Goal: Navigation & Orientation: Find specific page/section

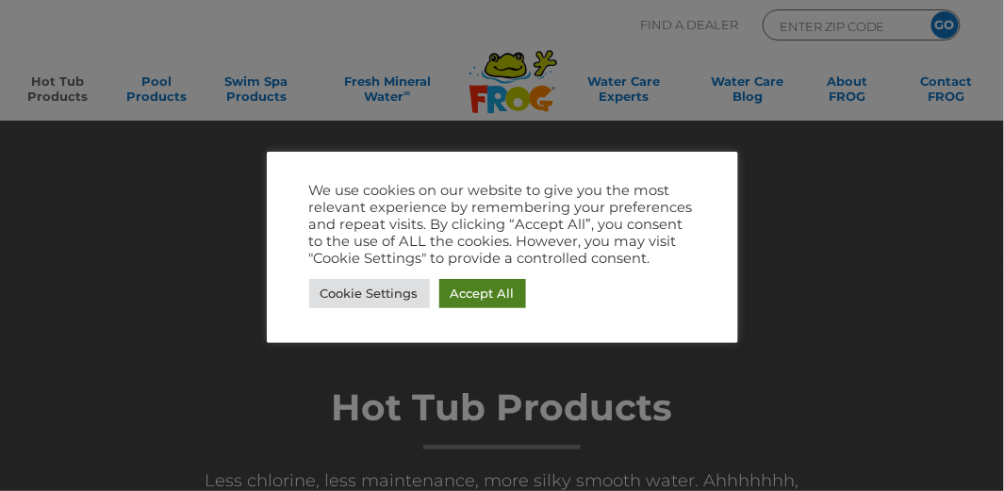
click at [460, 289] on link "Accept All" at bounding box center [482, 293] width 87 height 29
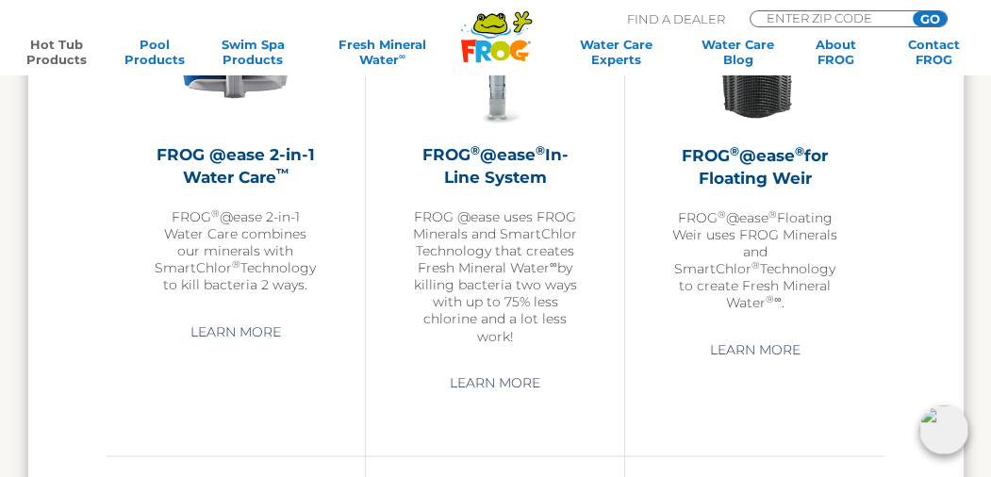
scroll to position [2418, 0]
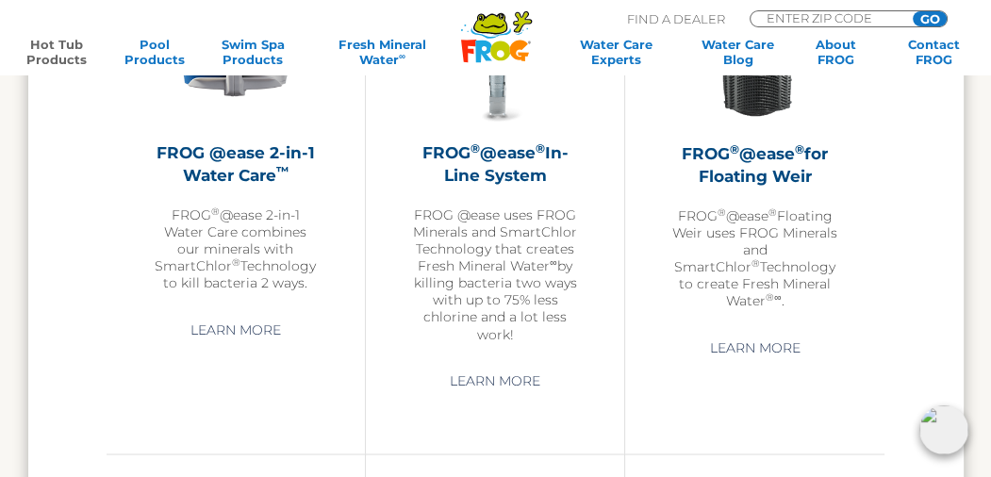
click at [746, 330] on link "Learn More" at bounding box center [755, 347] width 134 height 34
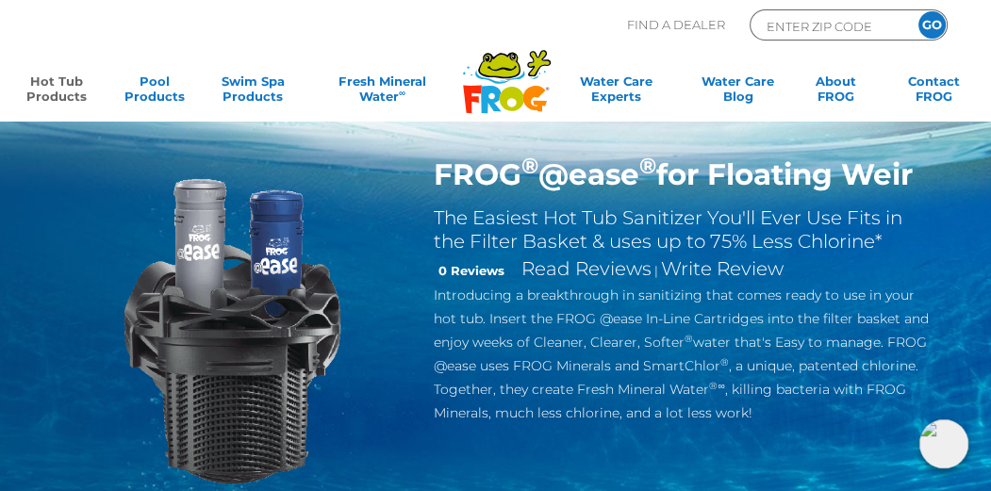
scroll to position [52, 0]
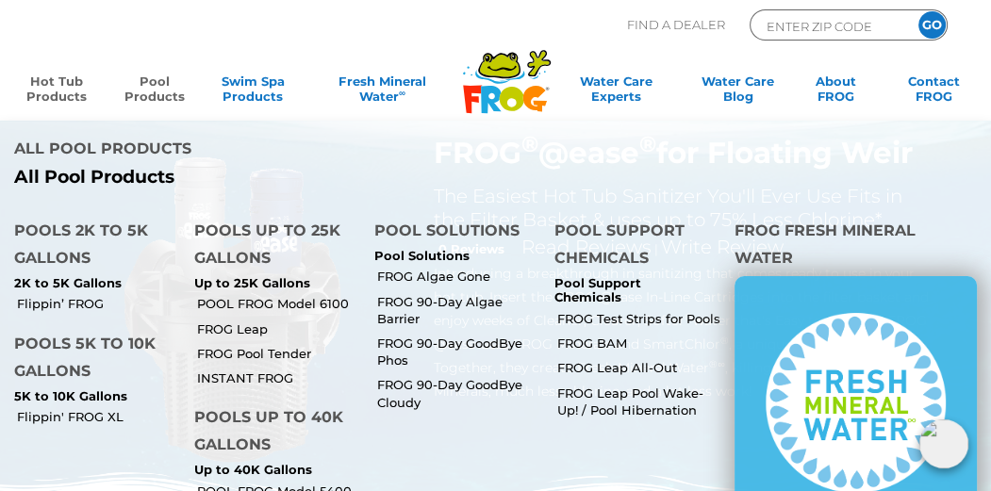
click at [144, 82] on link "Pool Products" at bounding box center [155, 93] width 76 height 38
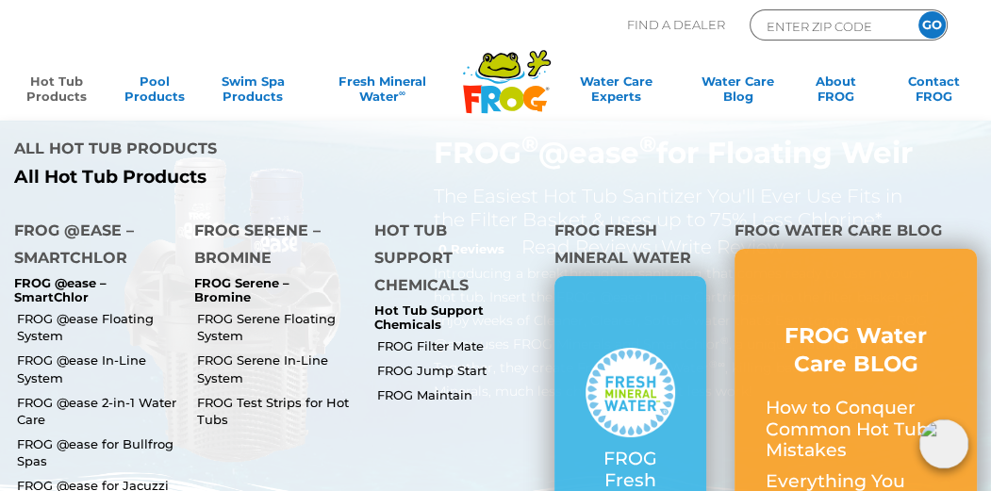
click at [53, 84] on link "Hot Tub Products" at bounding box center [57, 93] width 76 height 38
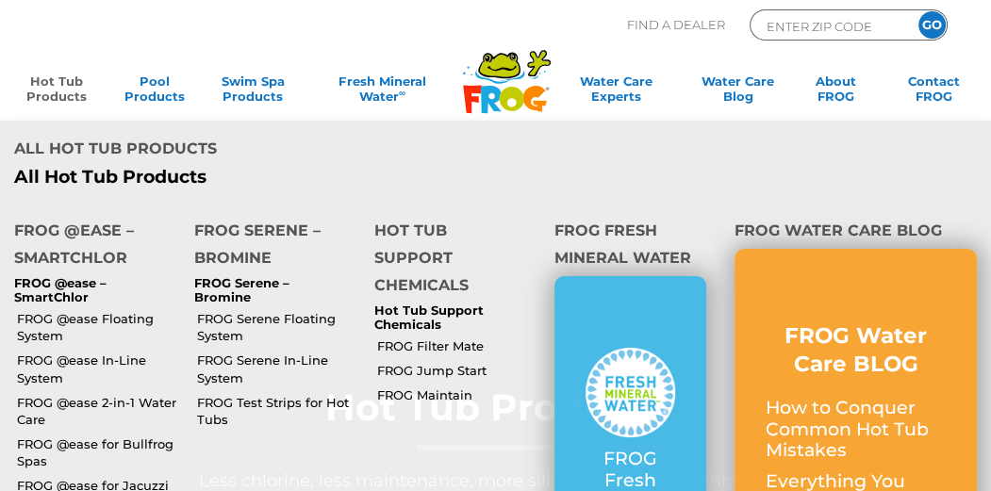
click at [62, 403] on link "FROG @ease 2-in-1 Water Care" at bounding box center [98, 411] width 163 height 34
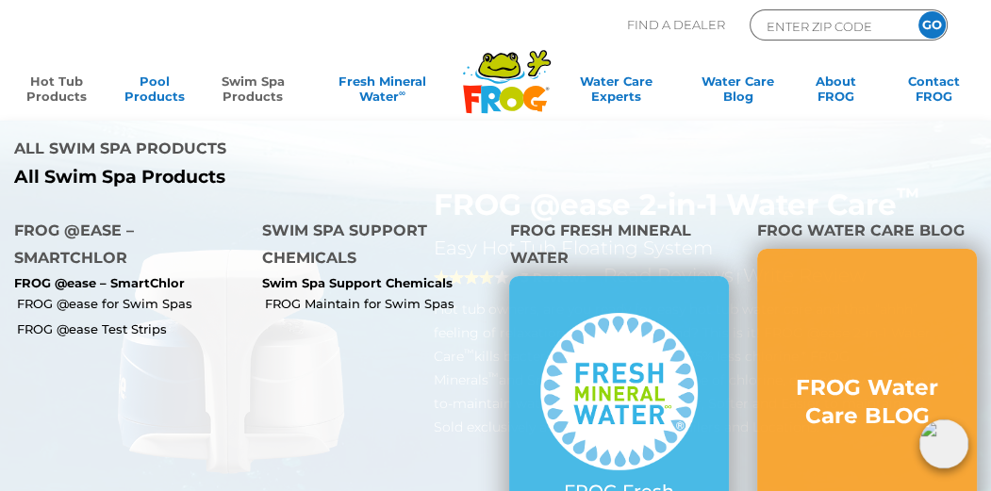
click at [77, 302] on link "FROG @ease for Swim Spas" at bounding box center [132, 303] width 231 height 17
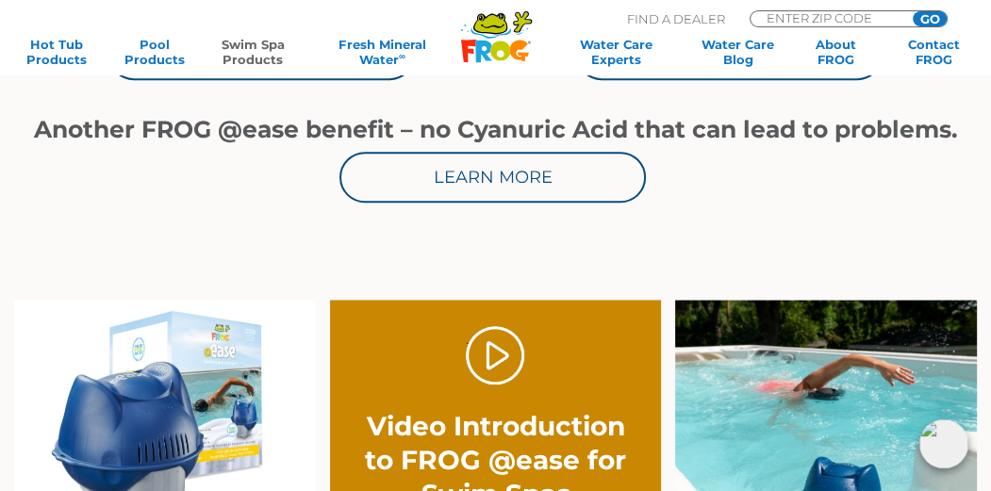
scroll to position [998, 0]
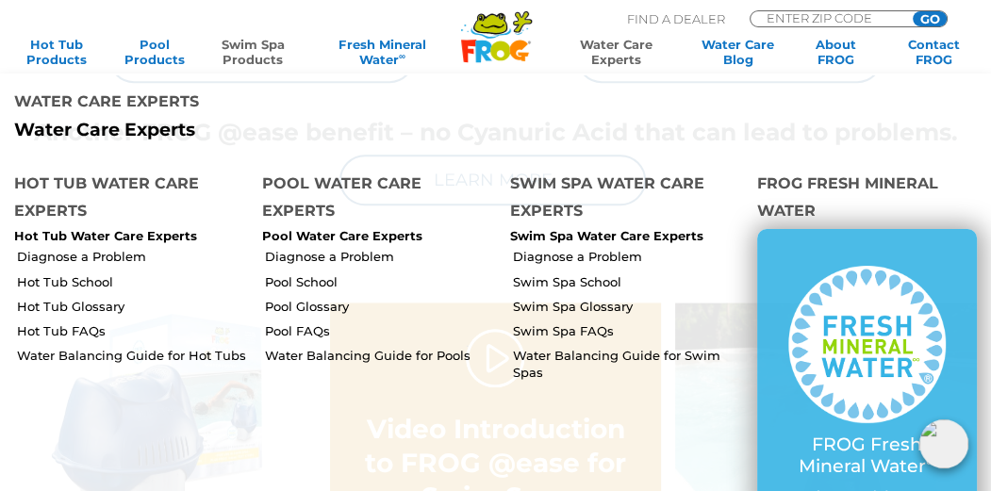
click at [613, 49] on link "Water Care Experts" at bounding box center [615, 52] width 124 height 30
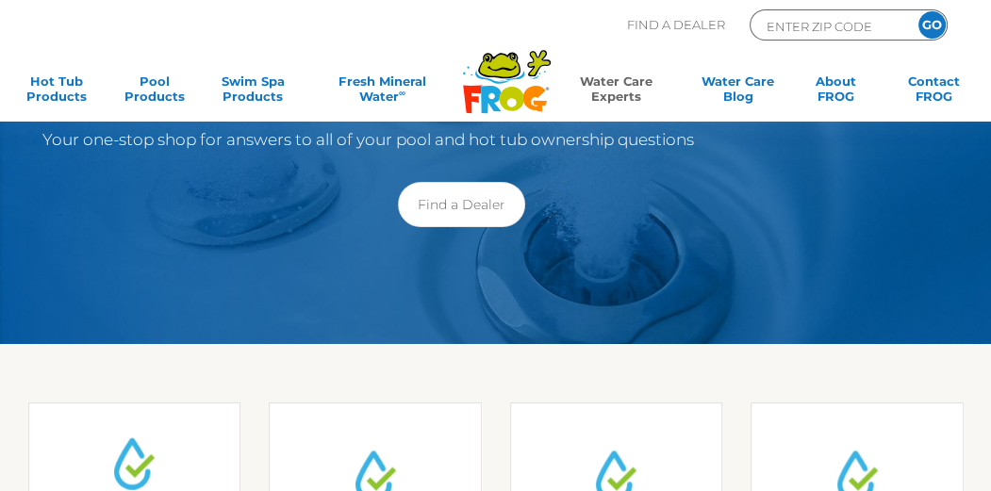
scroll to position [21, 0]
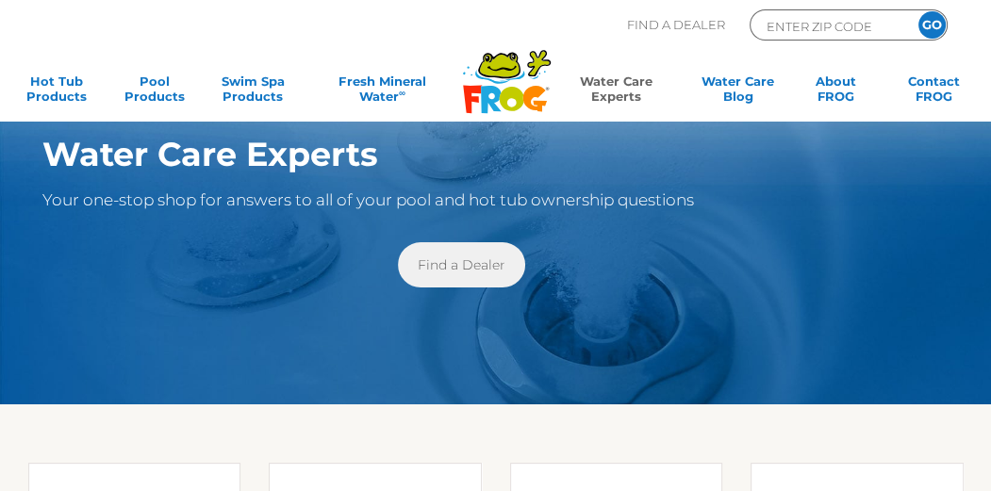
click at [451, 268] on link "Find a Dealer" at bounding box center [461, 264] width 127 height 45
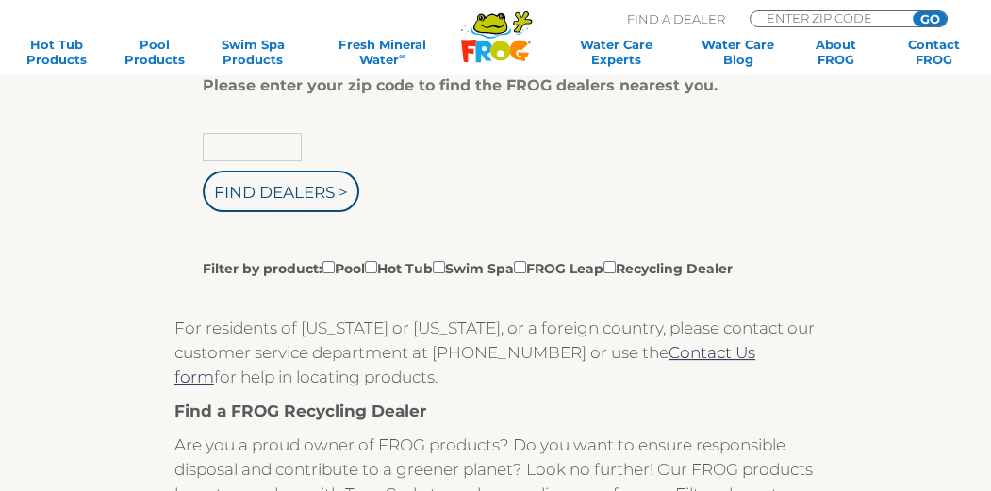
click at [213, 145] on input "text" at bounding box center [252, 147] width 99 height 28
type input "15227"
click at [280, 186] on input "Find Dealers >" at bounding box center [281, 191] width 156 height 41
click at [377, 266] on input "Filter by product: Pool Hot Tub Swim Spa FROG Leap Recycling Dealer" at bounding box center [371, 267] width 12 height 12
checkbox input "true"
